Goal: Transaction & Acquisition: Purchase product/service

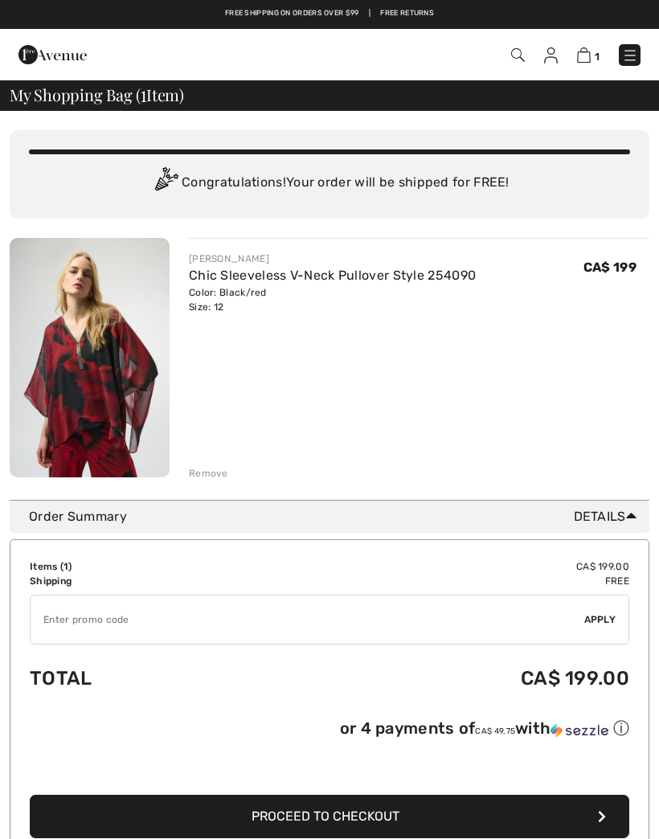
click at [581, 54] on img at bounding box center [584, 54] width 14 height 15
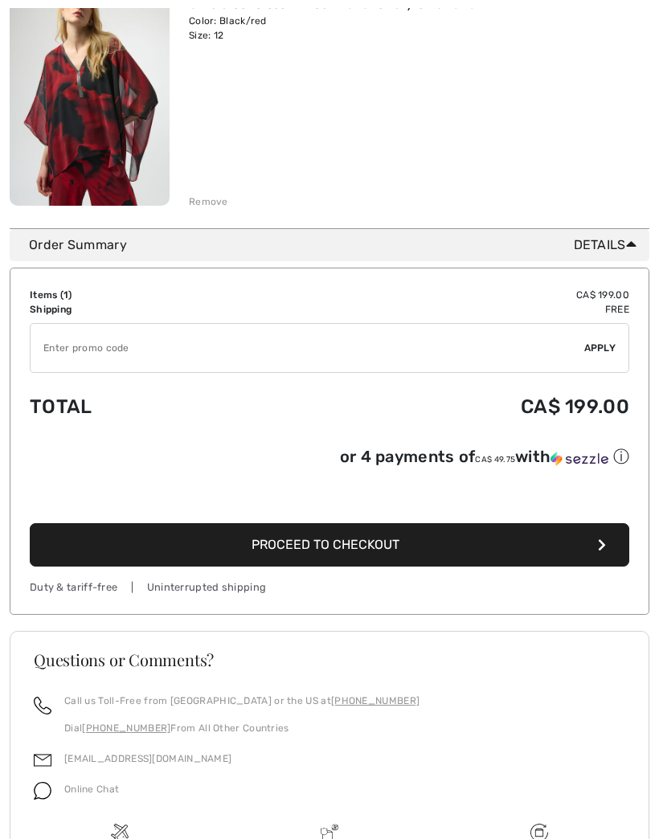
scroll to position [303, 0]
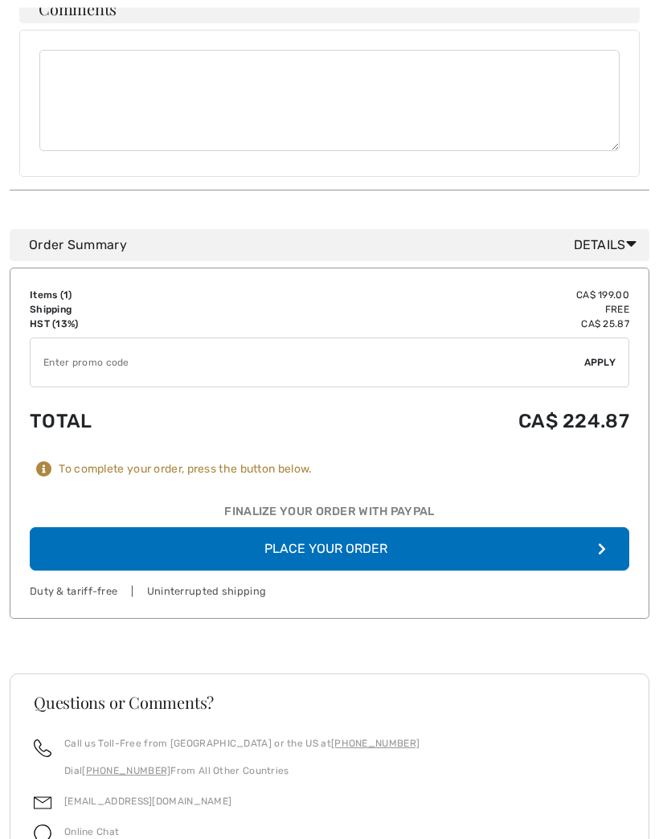
scroll to position [698, 0]
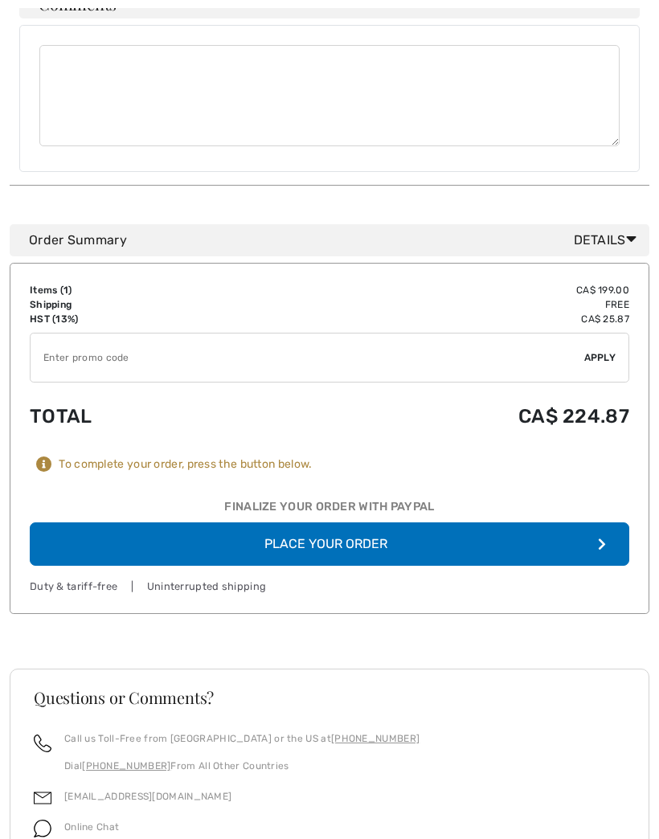
click at [364, 522] on button "Place Your Order" at bounding box center [329, 543] width 599 height 43
